Goal: Check status: Check status

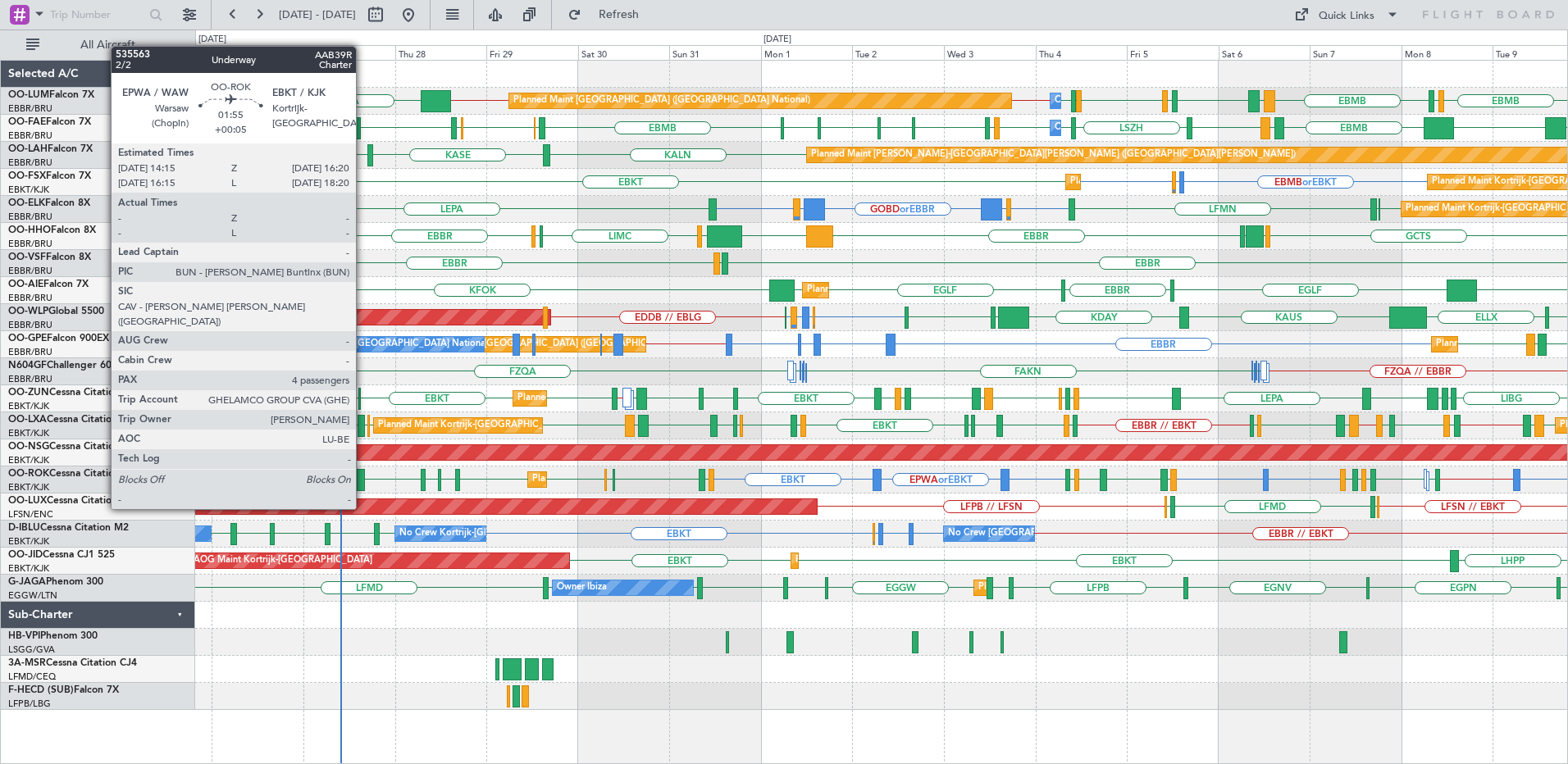
click at [363, 478] on div at bounding box center [361, 480] width 8 height 22
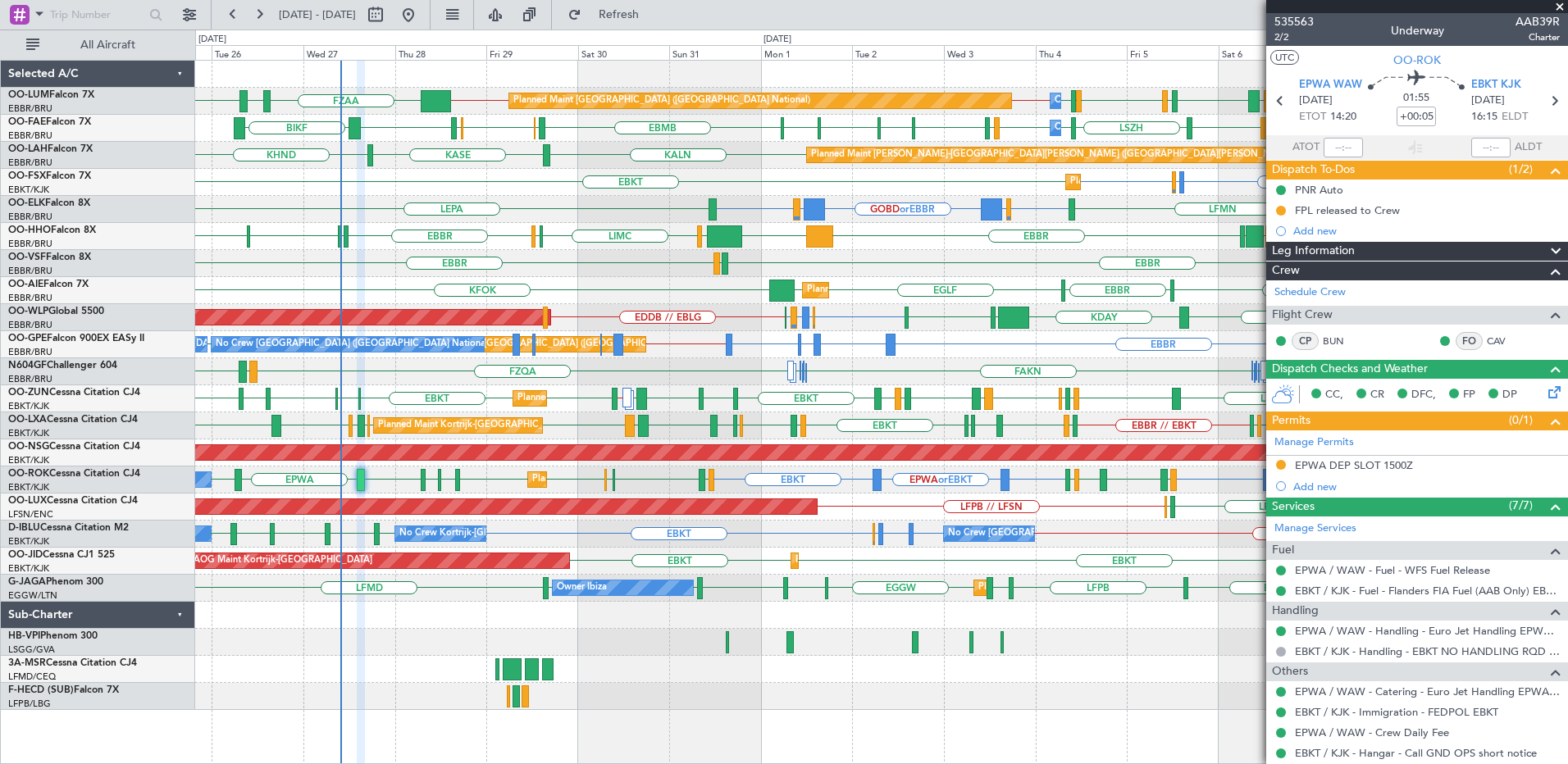
click at [1560, 6] on span at bounding box center [1560, 7] width 16 height 14
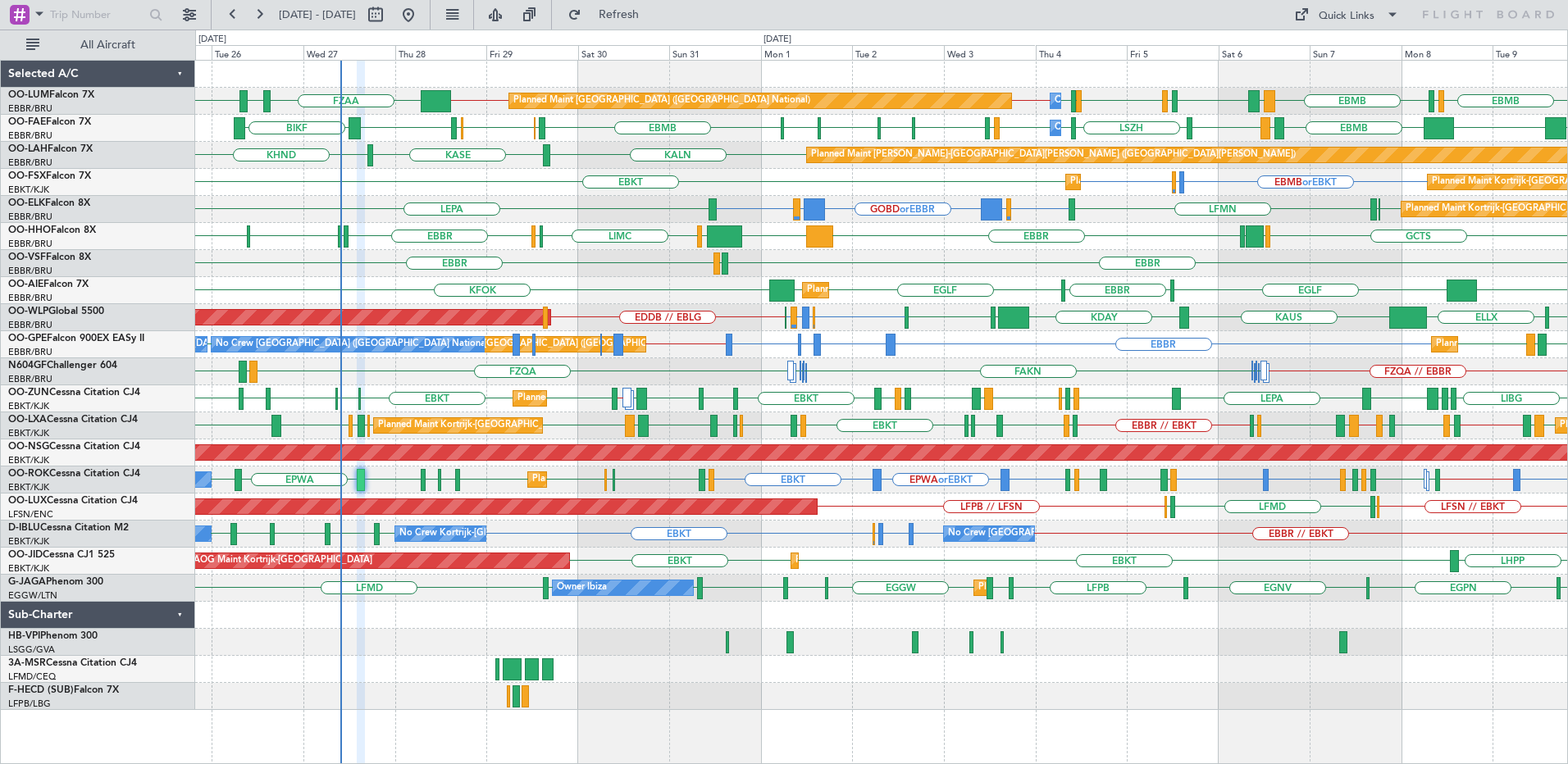
type input "0"
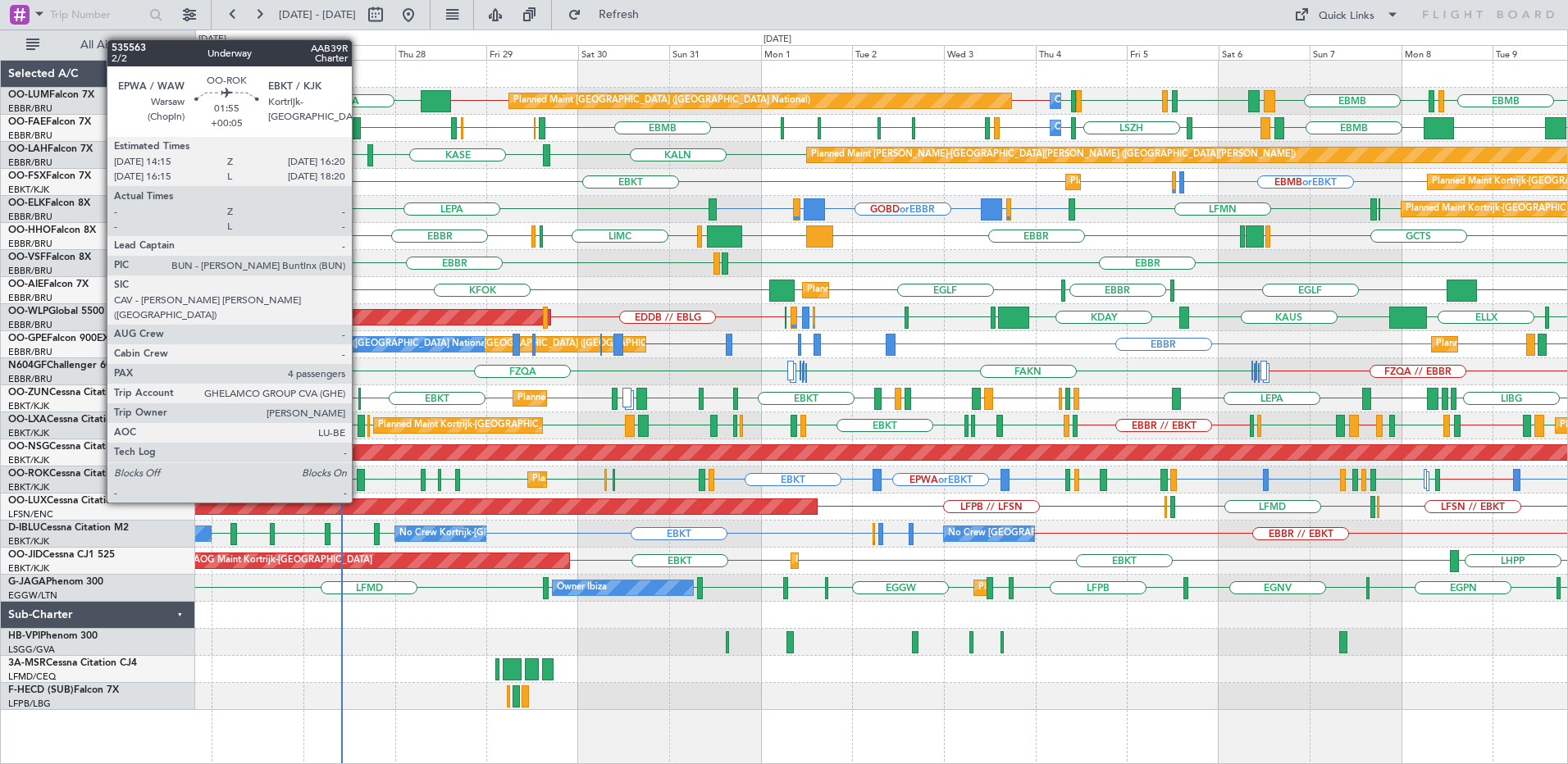
click at [359, 472] on div at bounding box center [361, 480] width 8 height 22
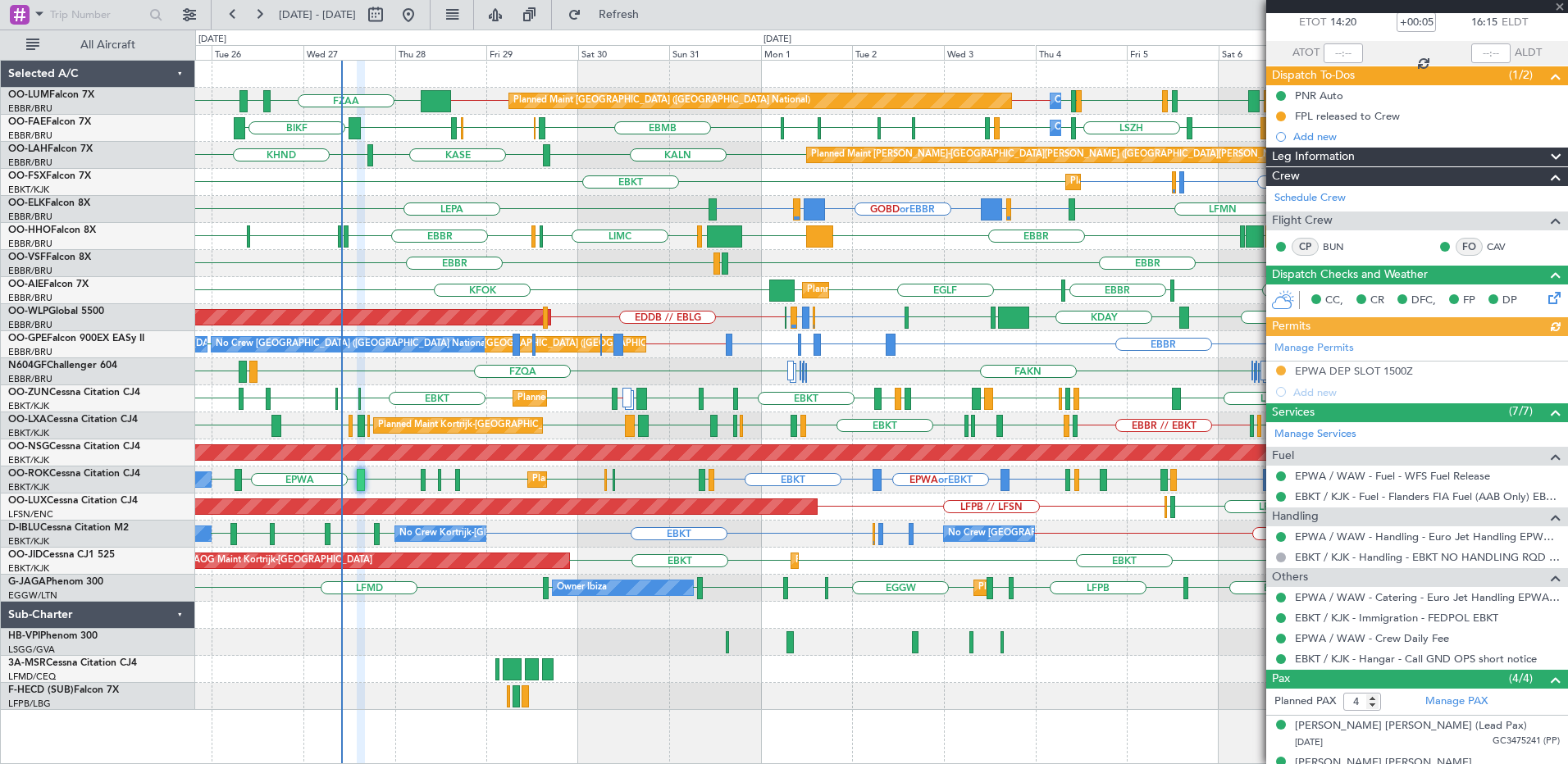
scroll to position [192, 0]
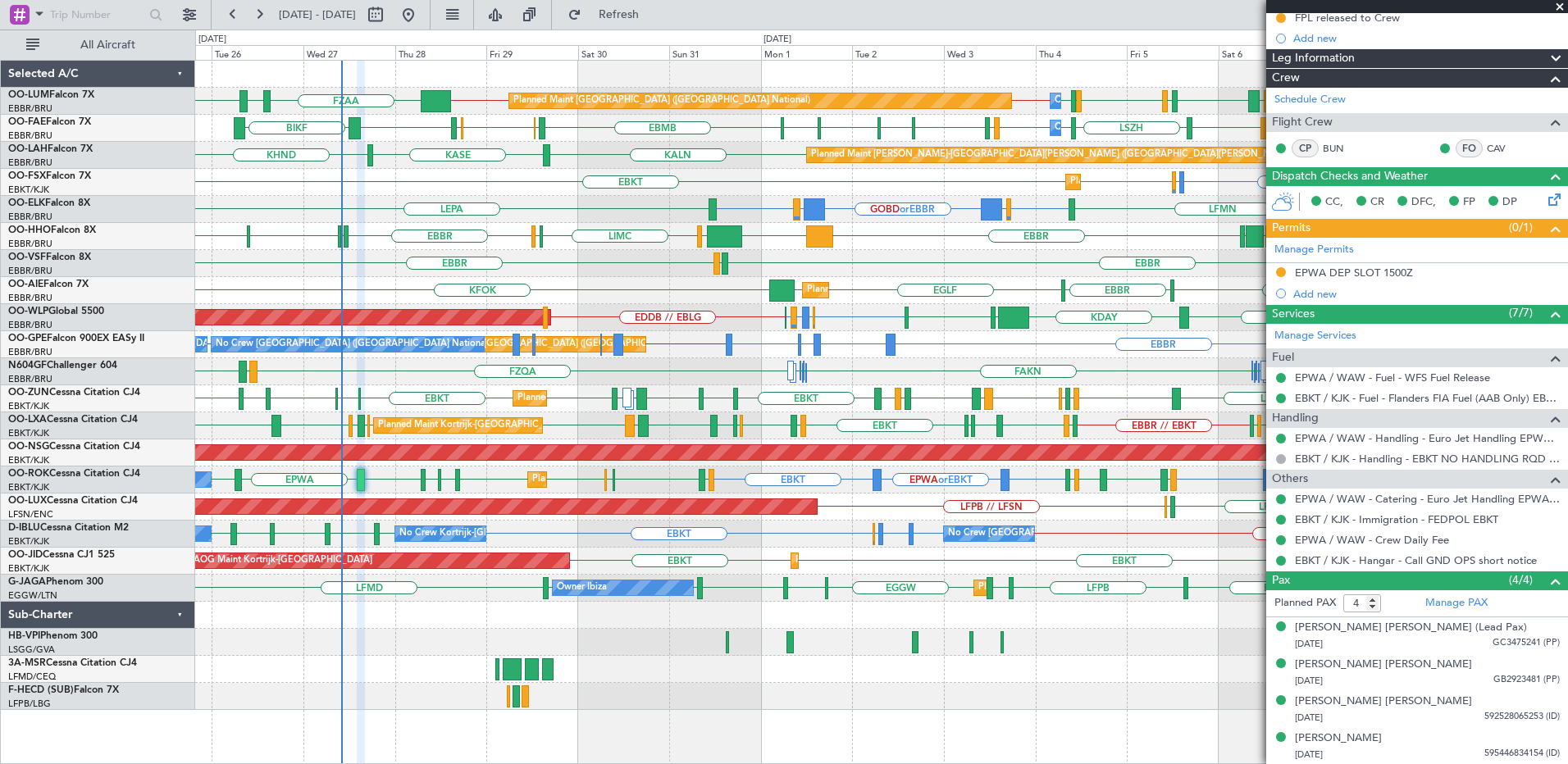
click at [1559, 7] on span at bounding box center [1560, 7] width 16 height 14
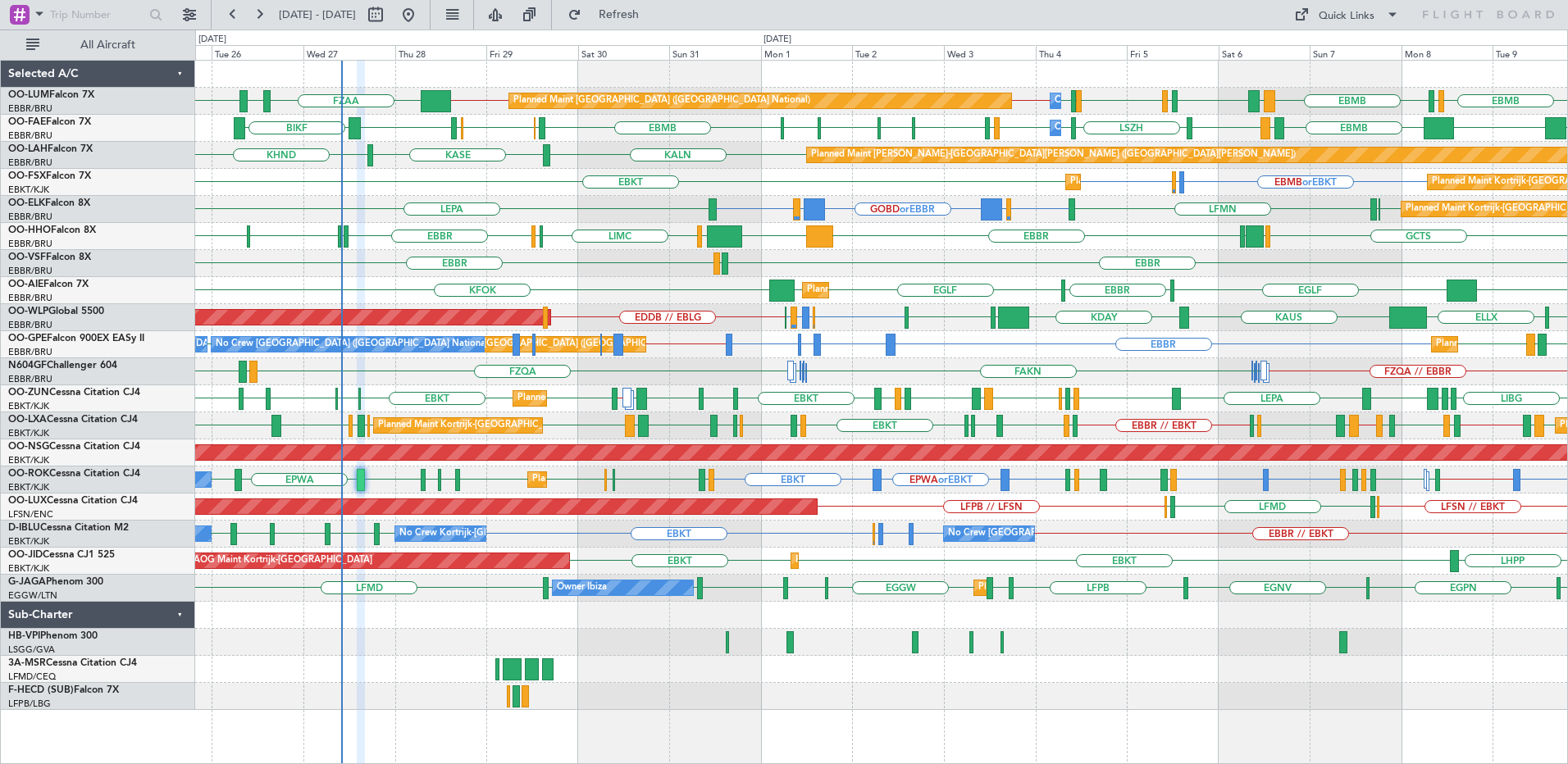
type input "0"
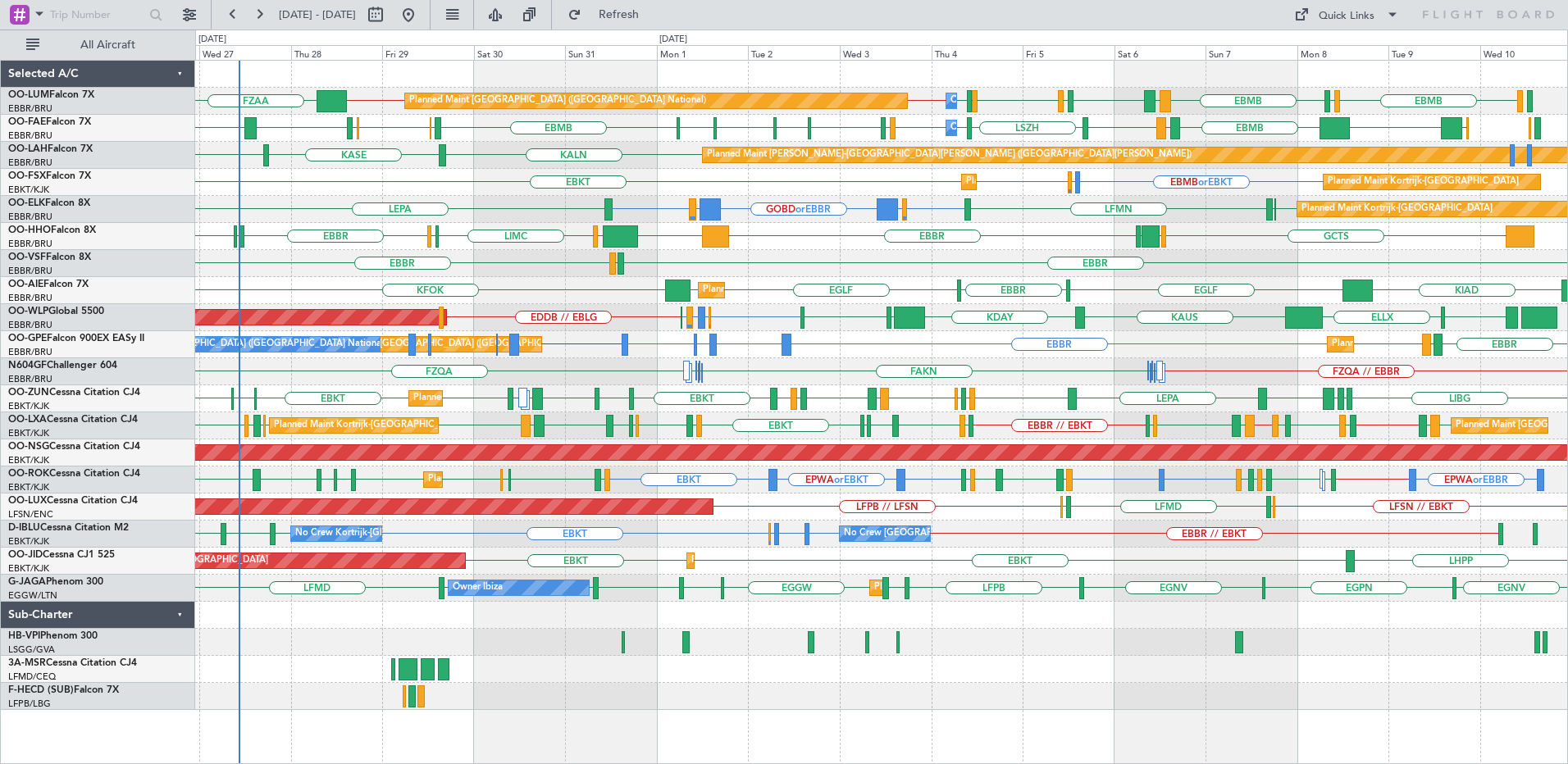
click at [512, 285] on div "EGLF [GEOGRAPHIC_DATA] [GEOGRAPHIC_DATA] KIAD KFOK [GEOGRAPHIC_DATA] Planned Ma…" at bounding box center [881, 291] width 1372 height 27
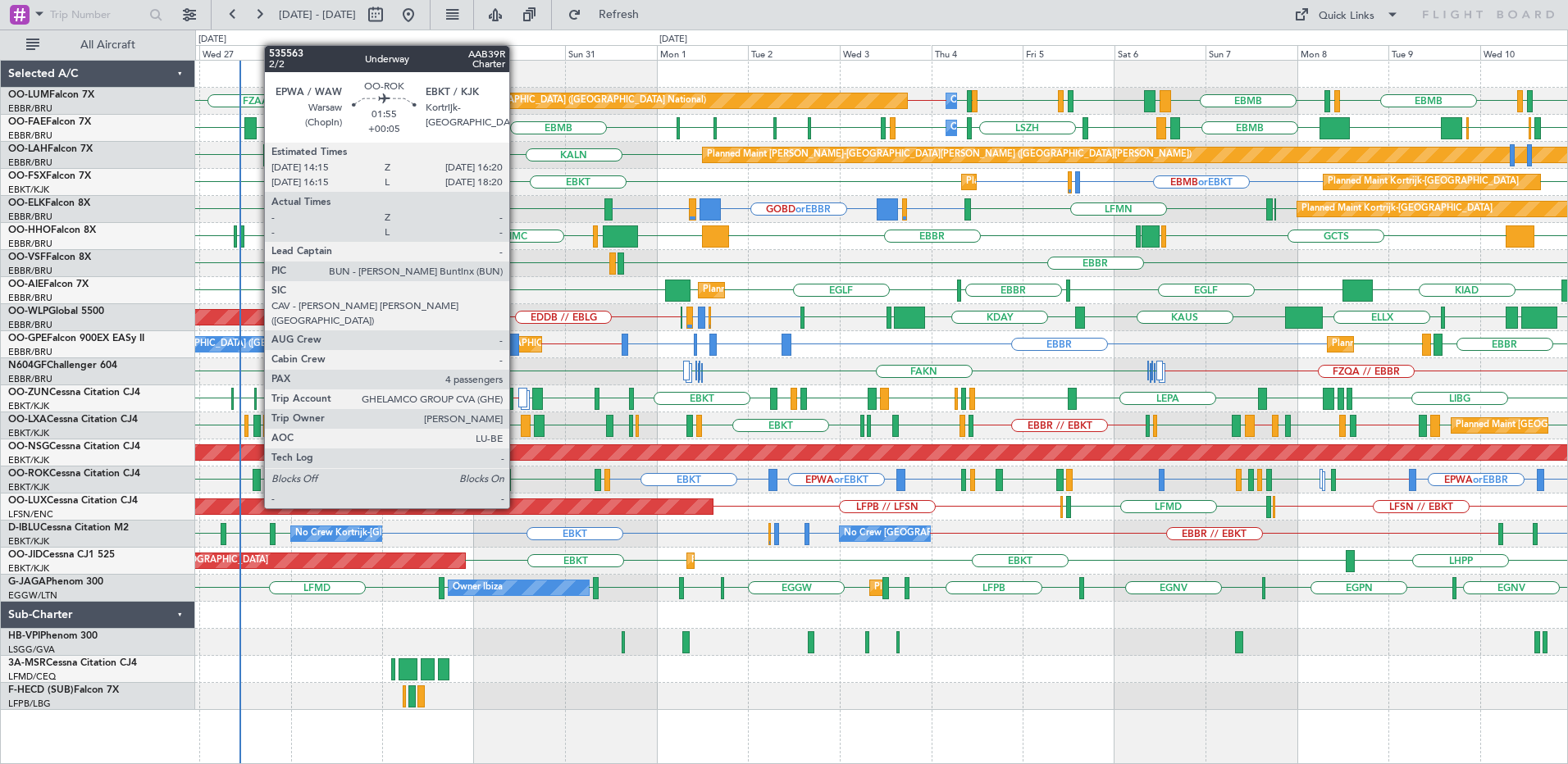
click at [256, 477] on div at bounding box center [257, 480] width 8 height 22
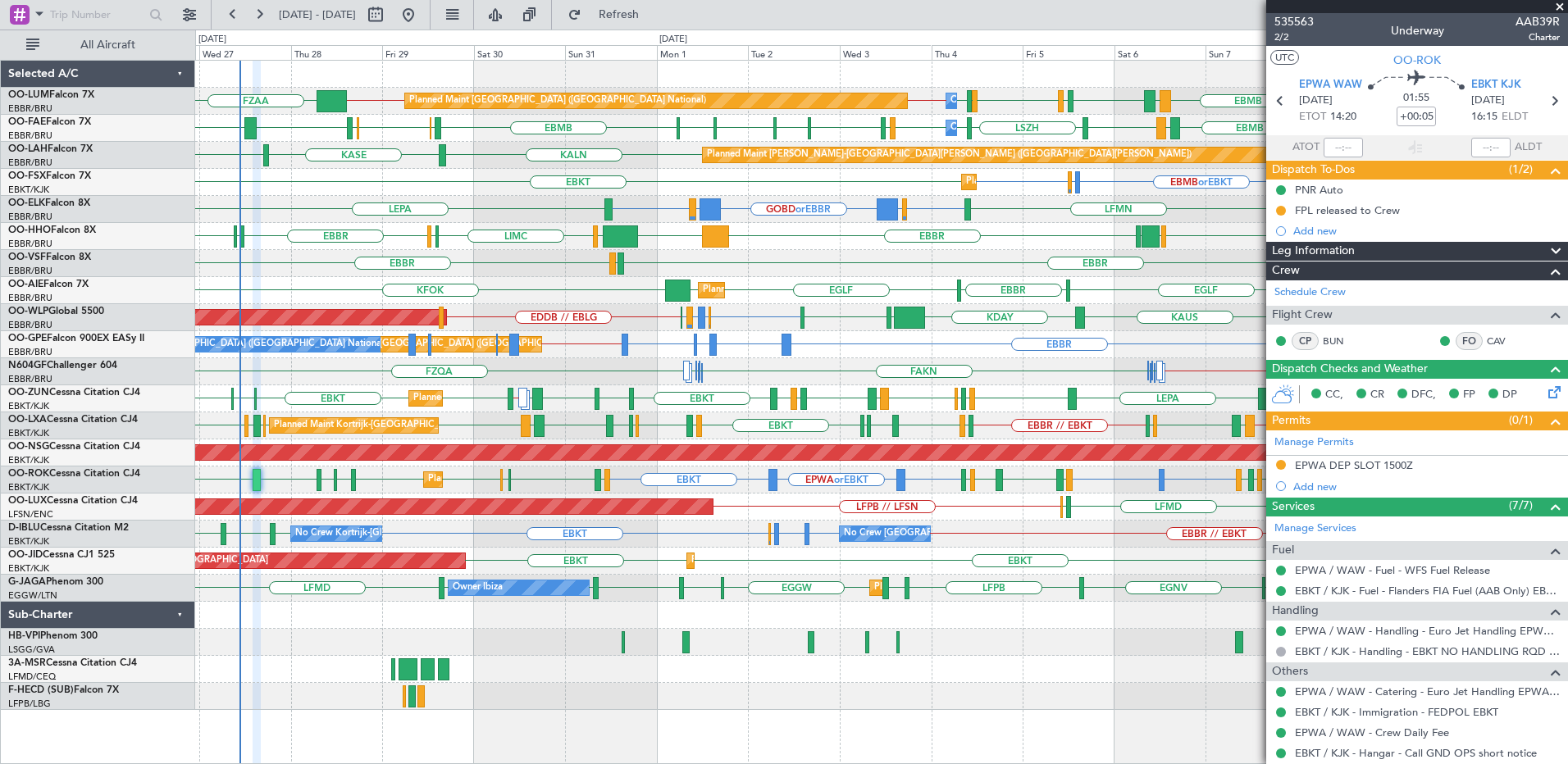
click at [1564, 2] on span at bounding box center [1560, 7] width 16 height 14
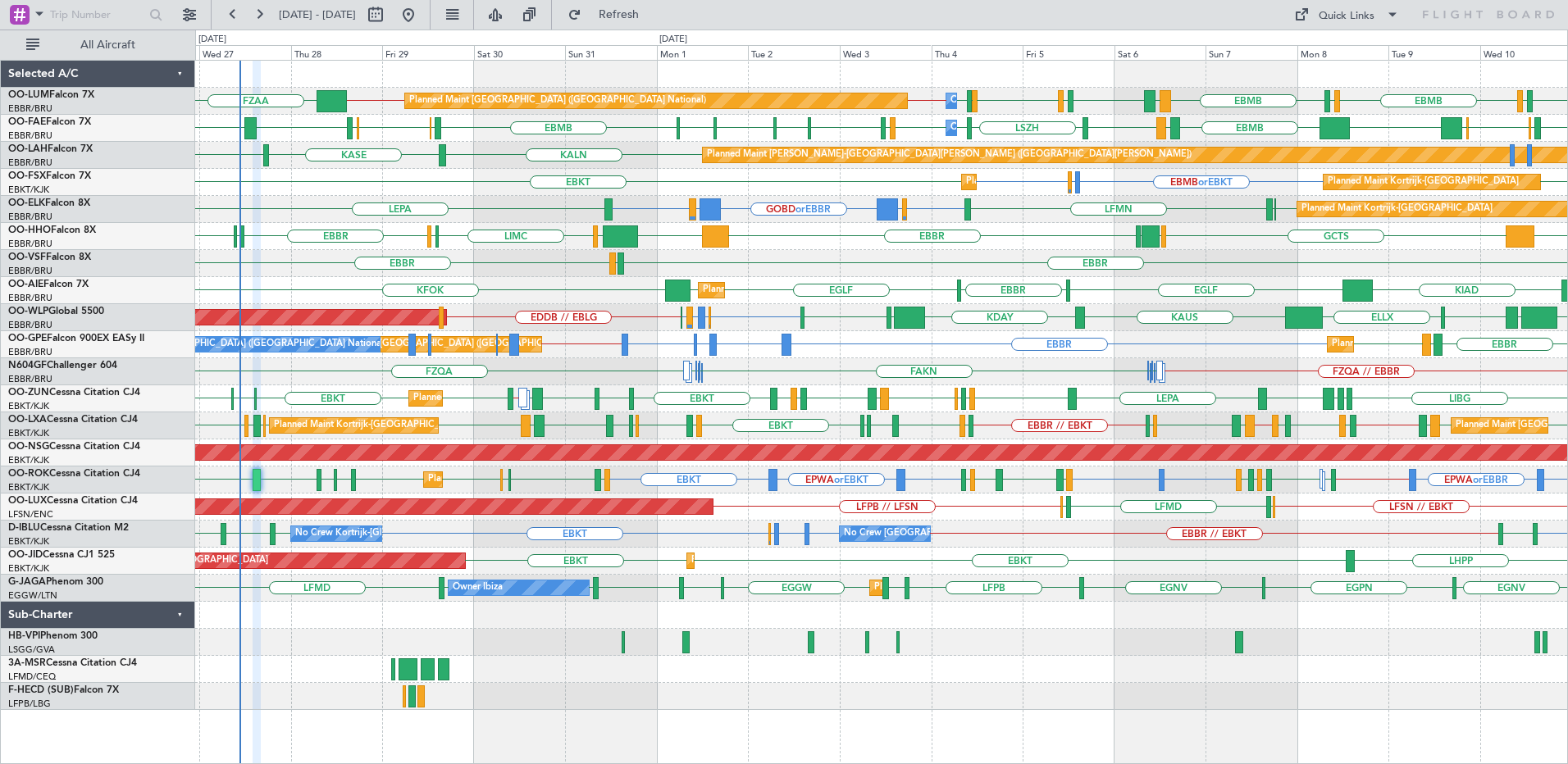
type input "0"
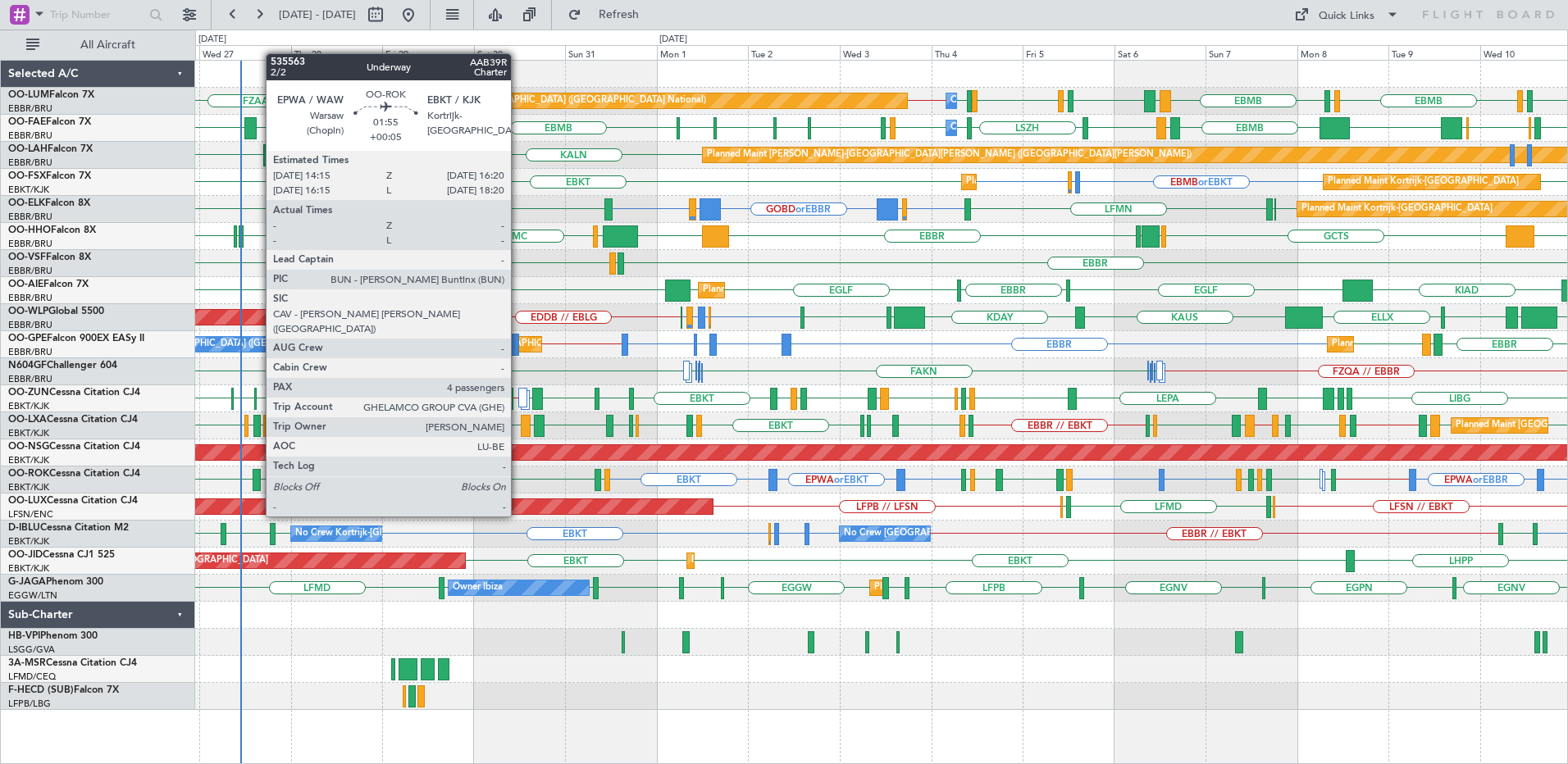
click at [258, 485] on div at bounding box center [257, 480] width 8 height 22
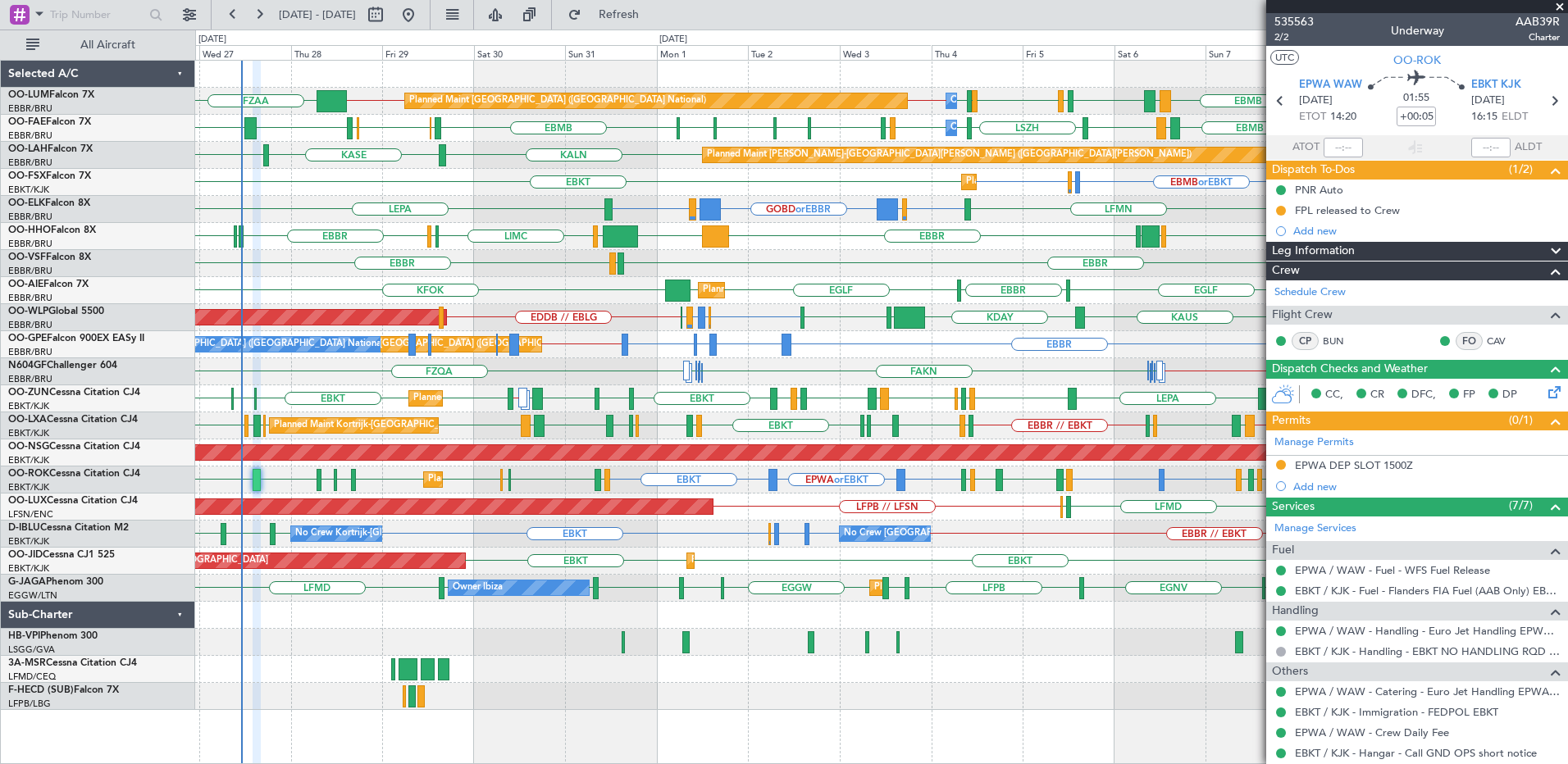
click at [1560, 8] on span at bounding box center [1560, 7] width 16 height 14
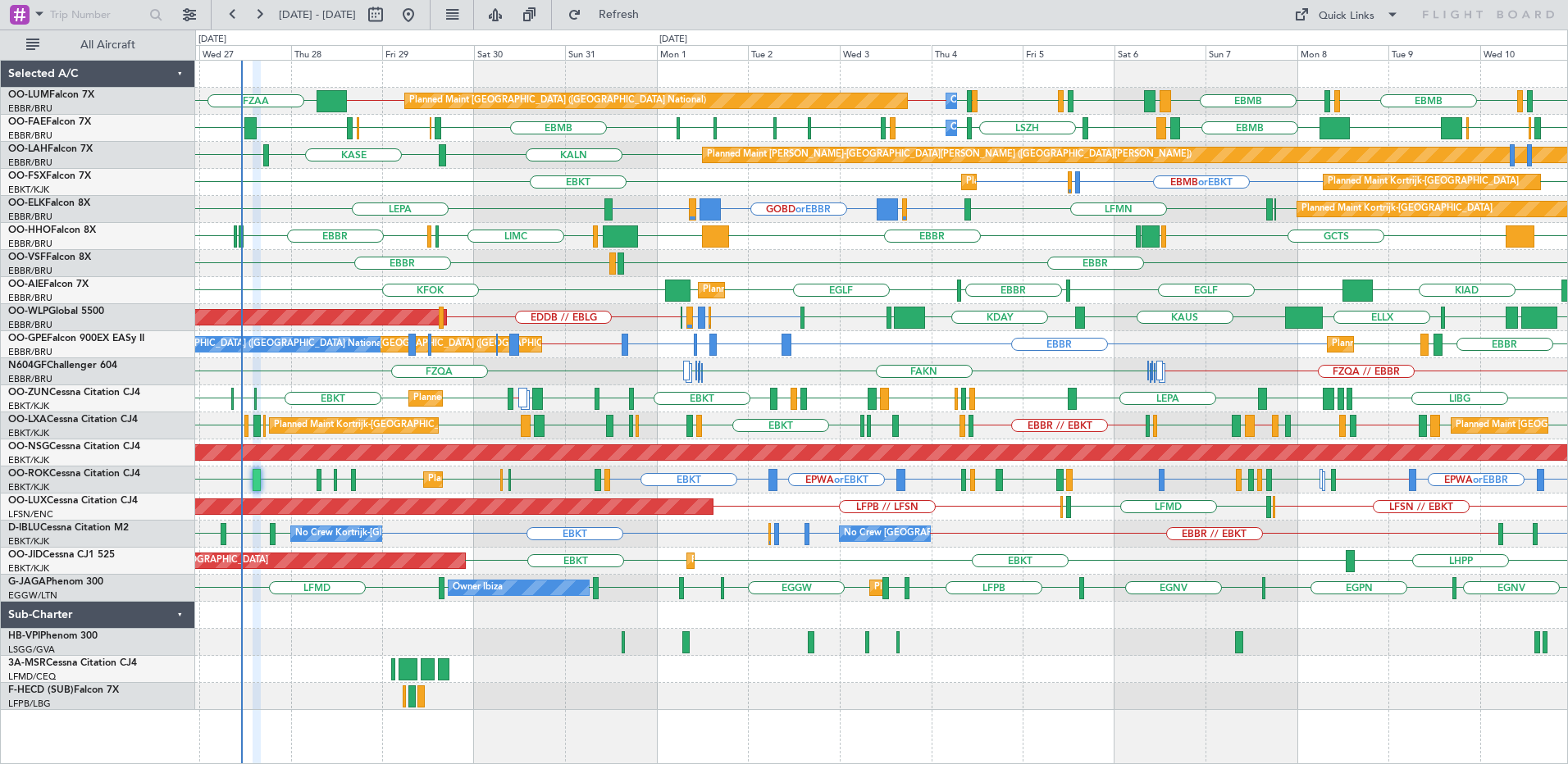
type input "0"
